Goal: Check status: Check status

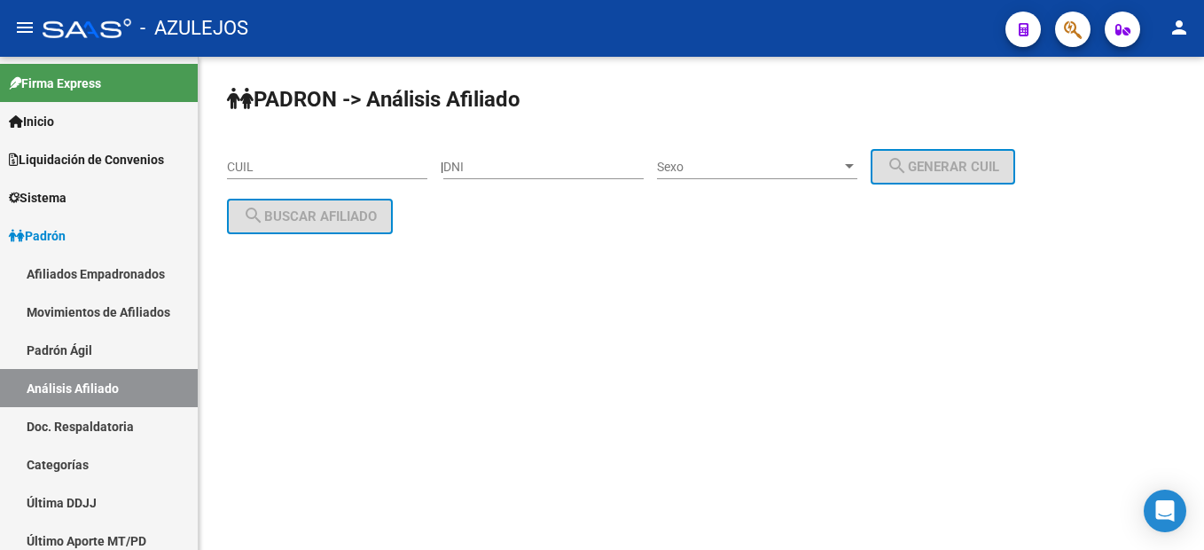
click at [510, 160] on input "DNI" at bounding box center [543, 167] width 200 height 15
type input "17445691"
click at [808, 160] on span "Sexo" at bounding box center [749, 167] width 184 height 15
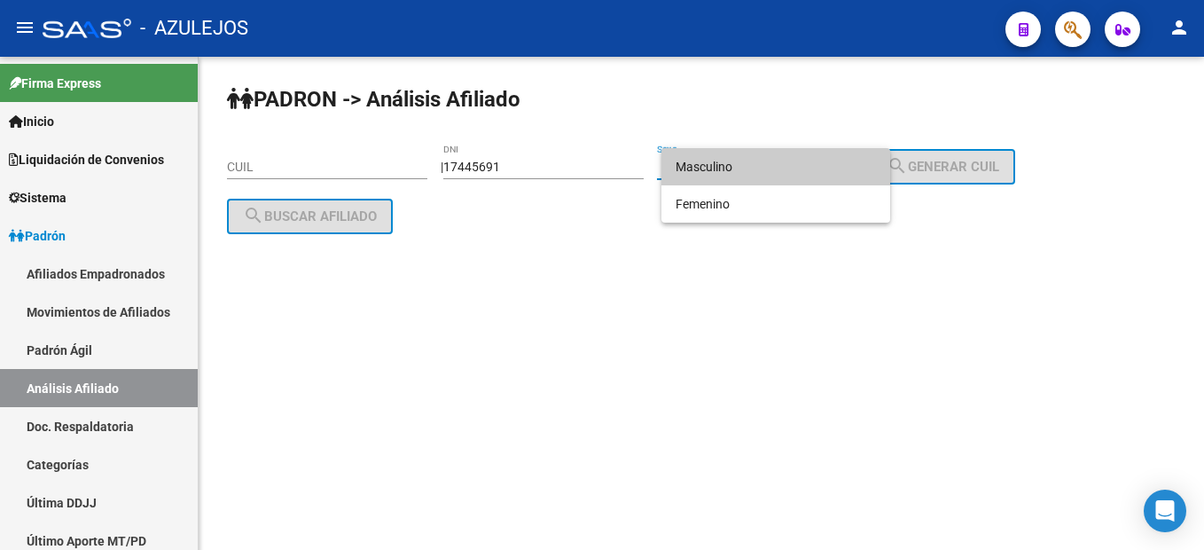
click at [736, 183] on span "Masculino" at bounding box center [776, 166] width 200 height 37
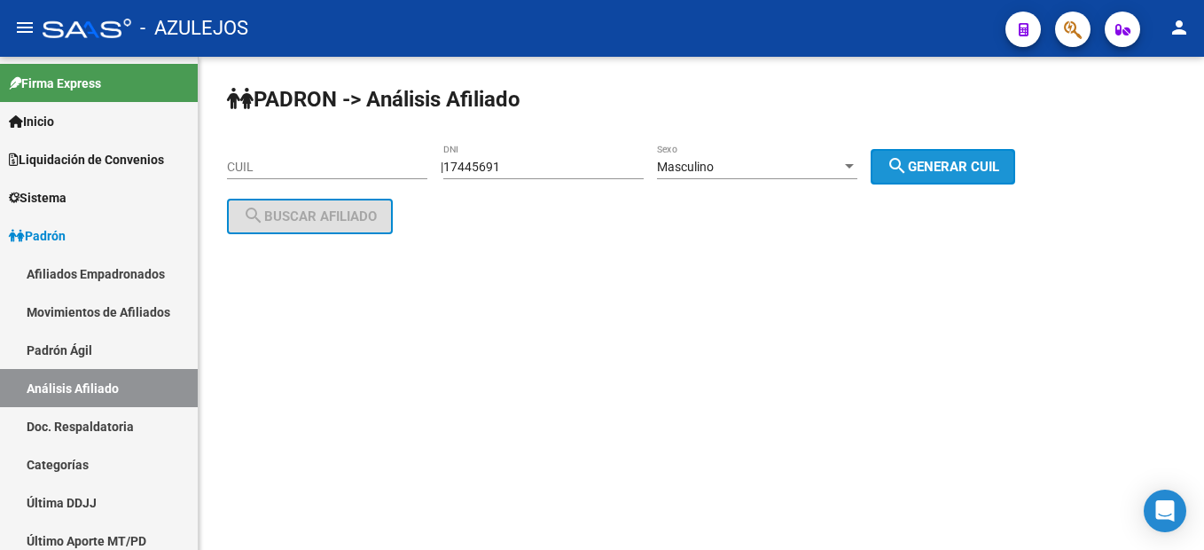
click at [955, 164] on span "search Generar CUIL" at bounding box center [943, 167] width 113 height 16
type input "20-17445691-8"
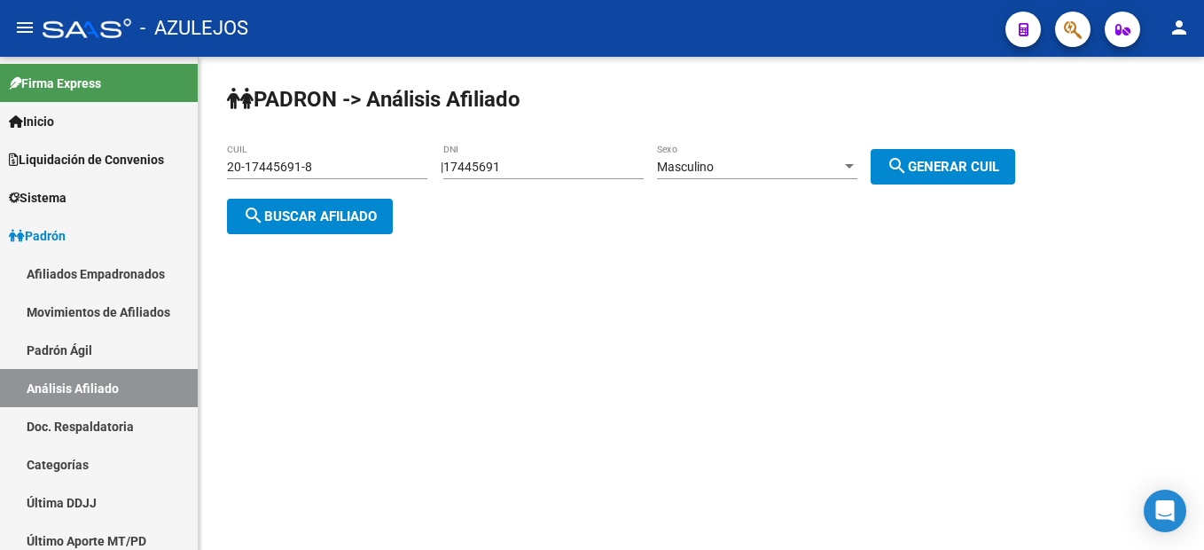
click at [315, 225] on button "search Buscar afiliado" at bounding box center [310, 216] width 166 height 35
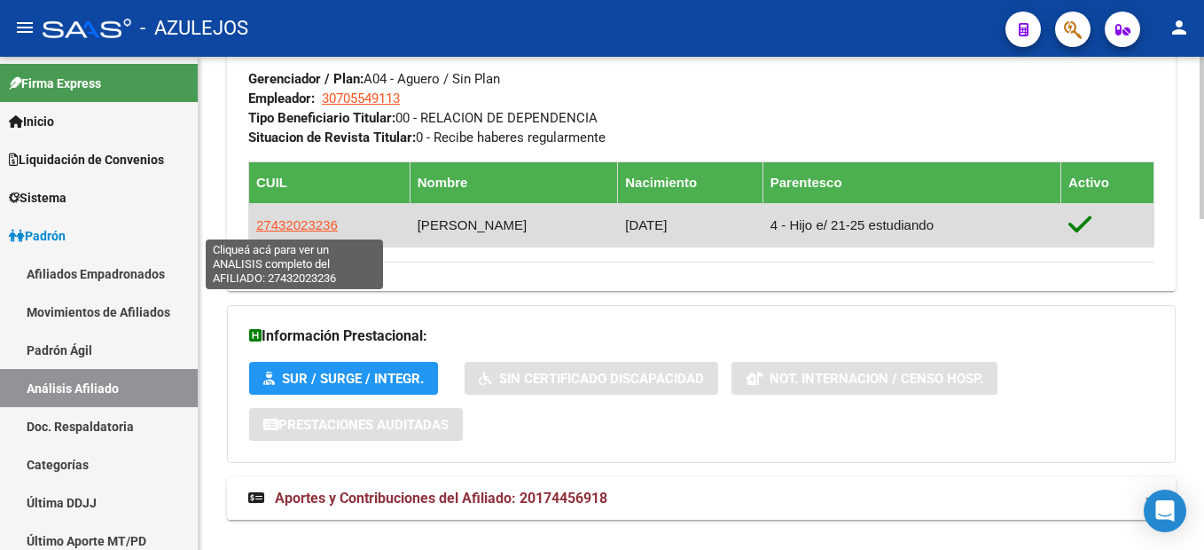
scroll to position [1007, 0]
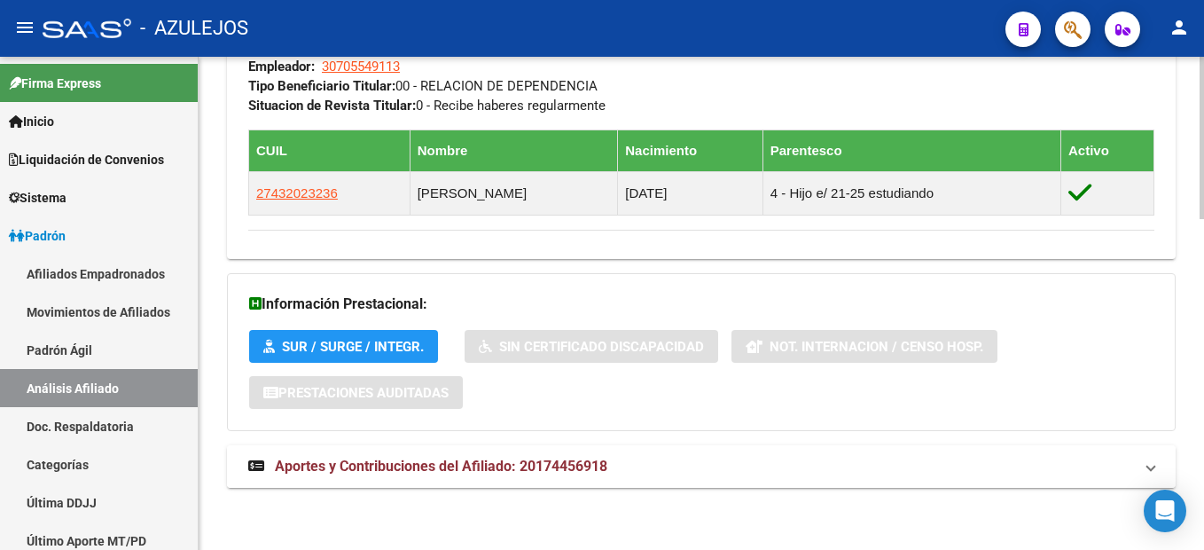
click at [494, 463] on span "Aportes y Contribuciones del Afiliado: 20174456918" at bounding box center [441, 465] width 332 height 17
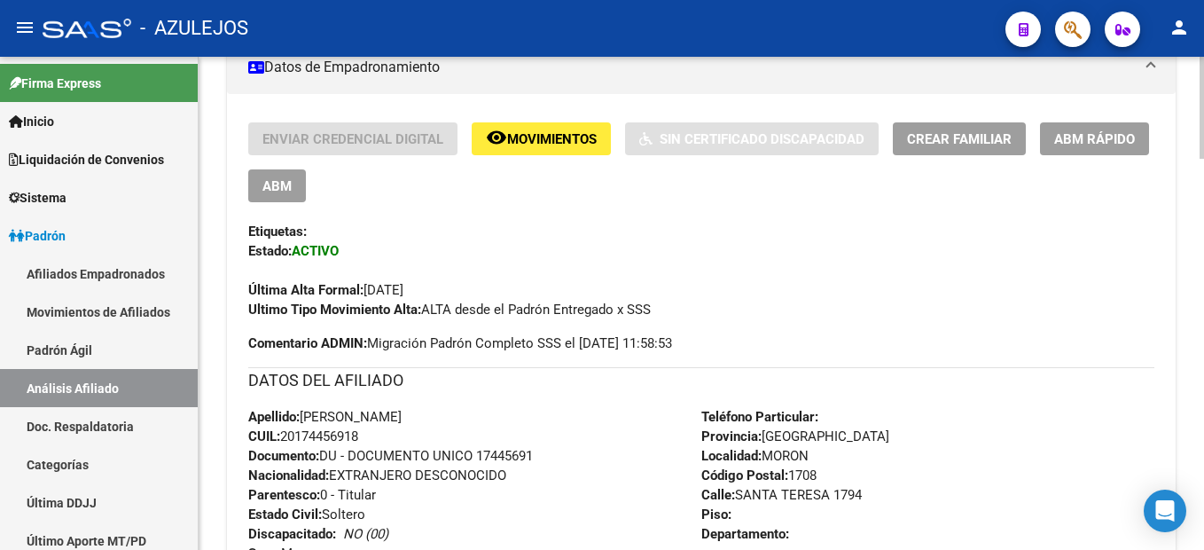
scroll to position [566, 0]
